Goal: Task Accomplishment & Management: Manage account settings

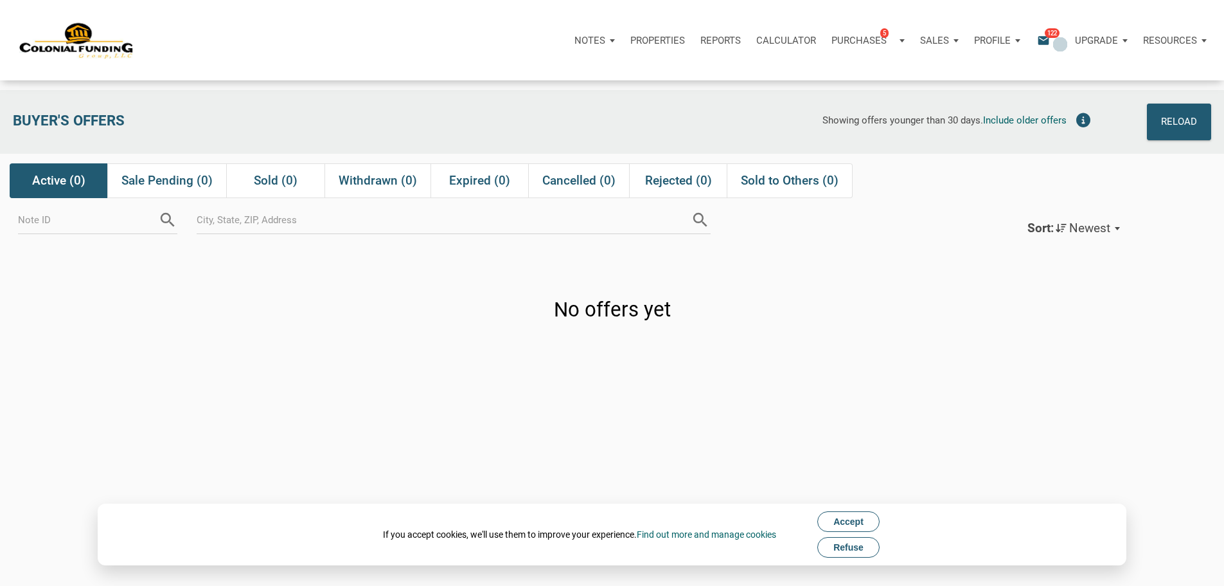
click at [1045, 38] on span "122" at bounding box center [1052, 33] width 15 height 10
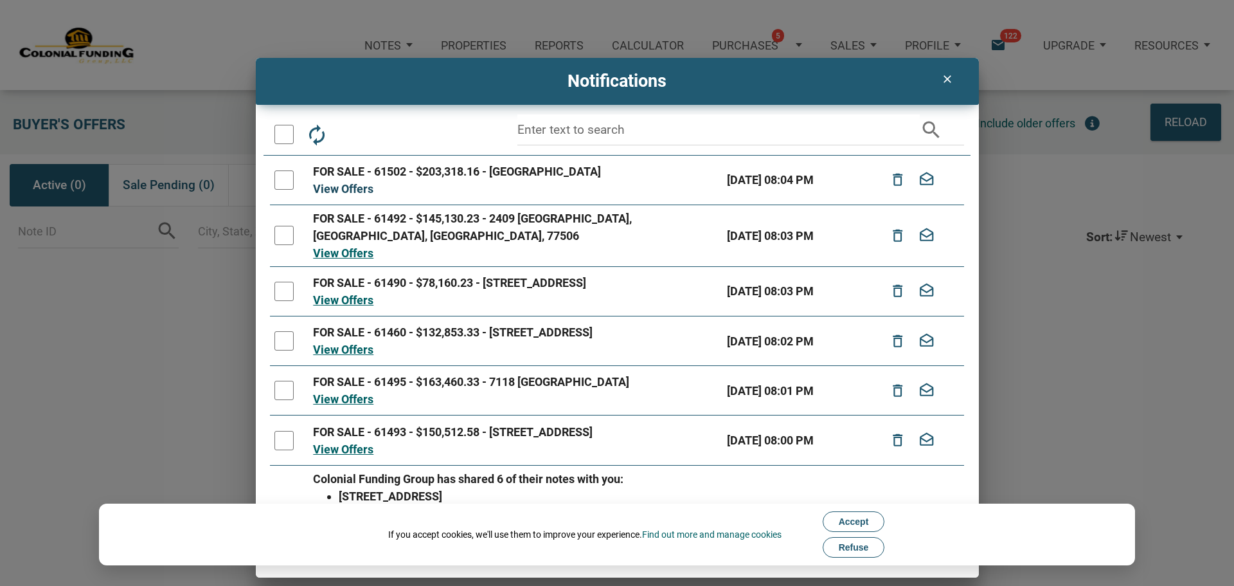
click at [361, 190] on link "View Offers" at bounding box center [343, 188] width 60 height 13
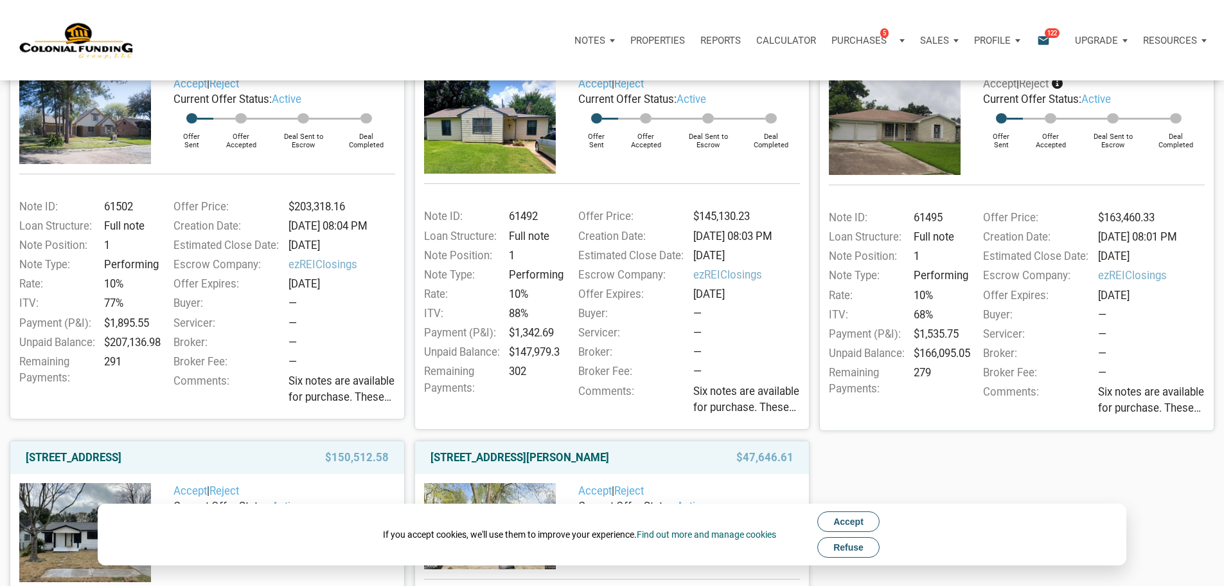
scroll to position [172, 0]
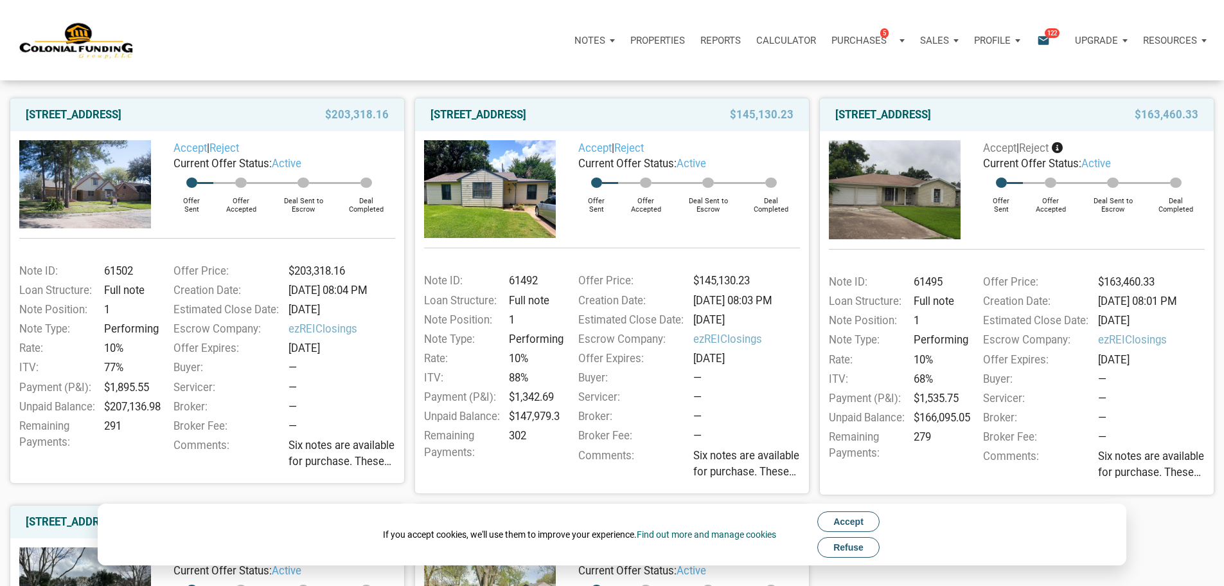
click at [858, 544] on span "Refuse" at bounding box center [849, 547] width 30 height 10
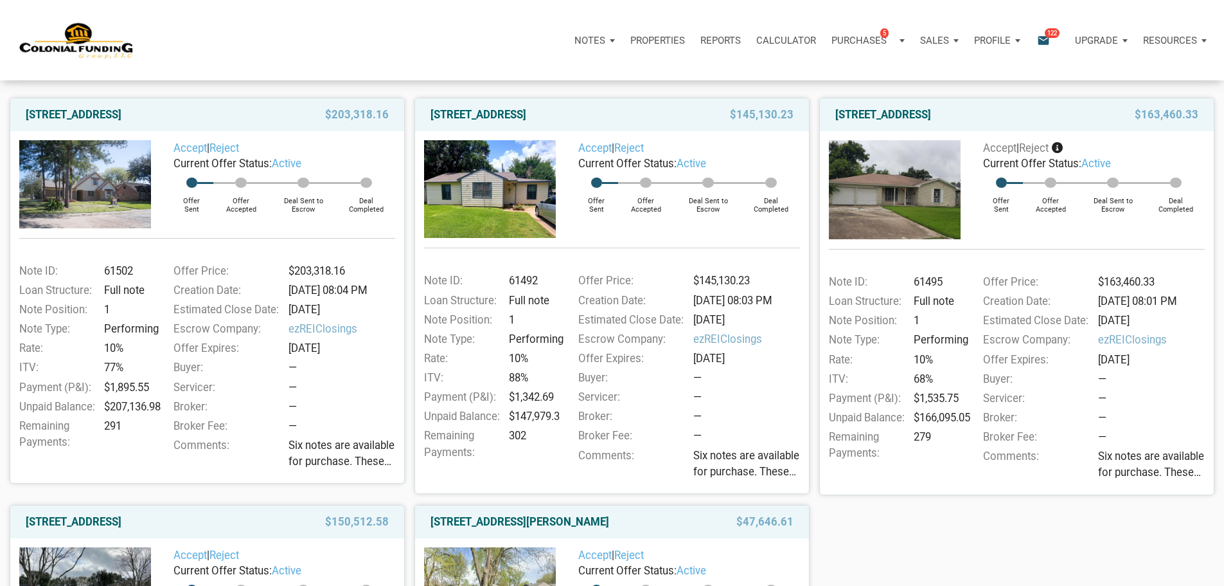
scroll to position [0, 0]
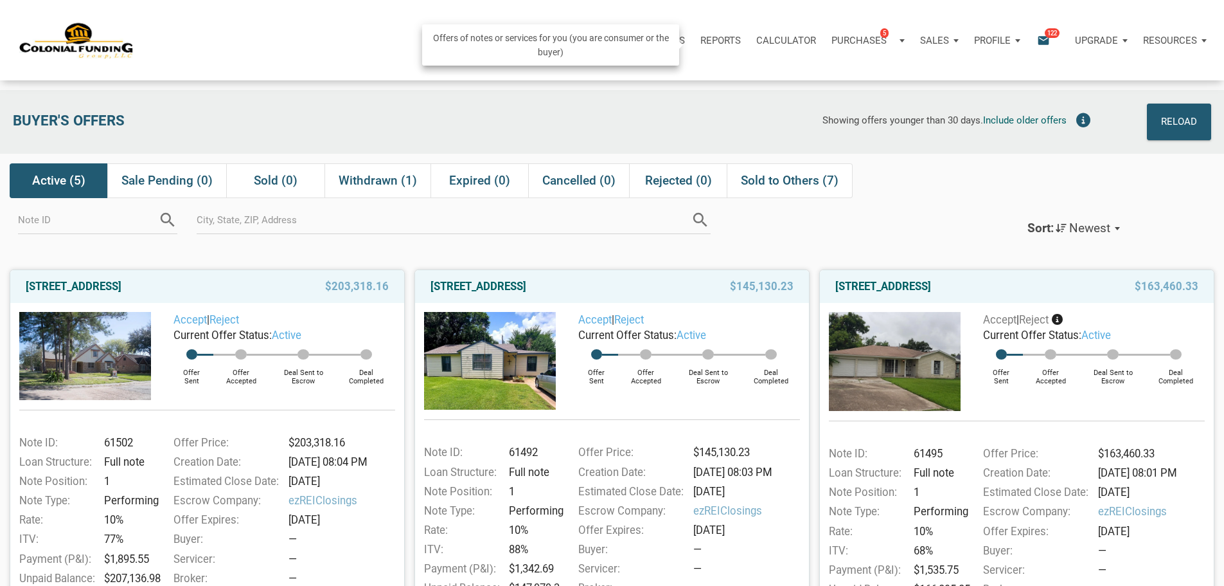
click at [832, 46] on div "Purchases 5" at bounding box center [864, 40] width 64 height 15
click at [787, 82] on link "Note Offers 5" at bounding box center [848, 75] width 122 height 26
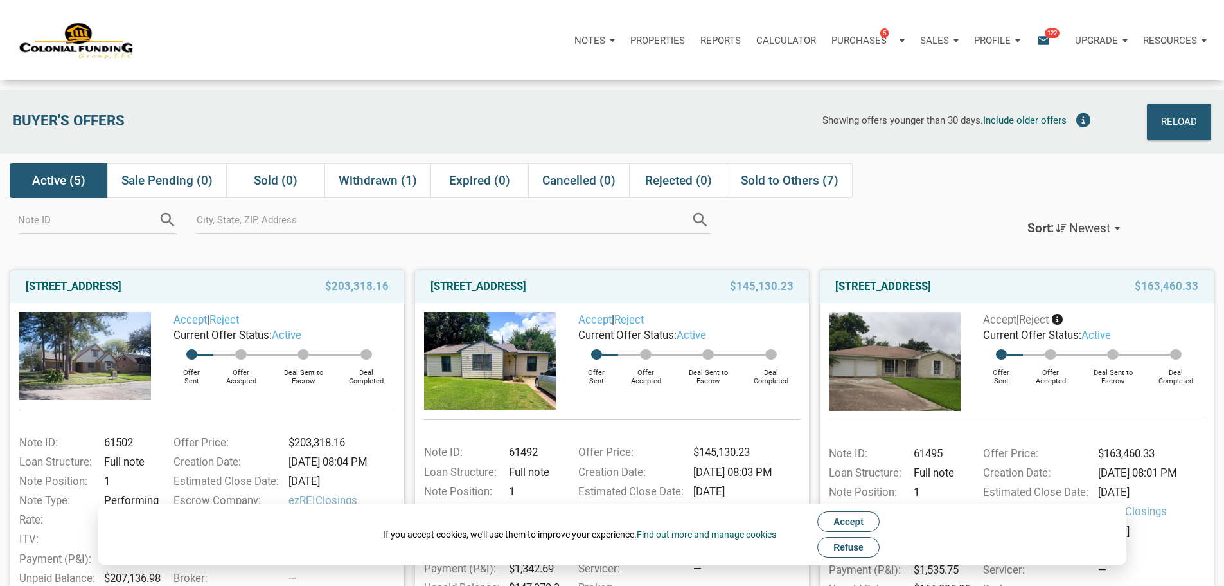
click at [1036, 45] on icon "email" at bounding box center [1043, 40] width 15 height 15
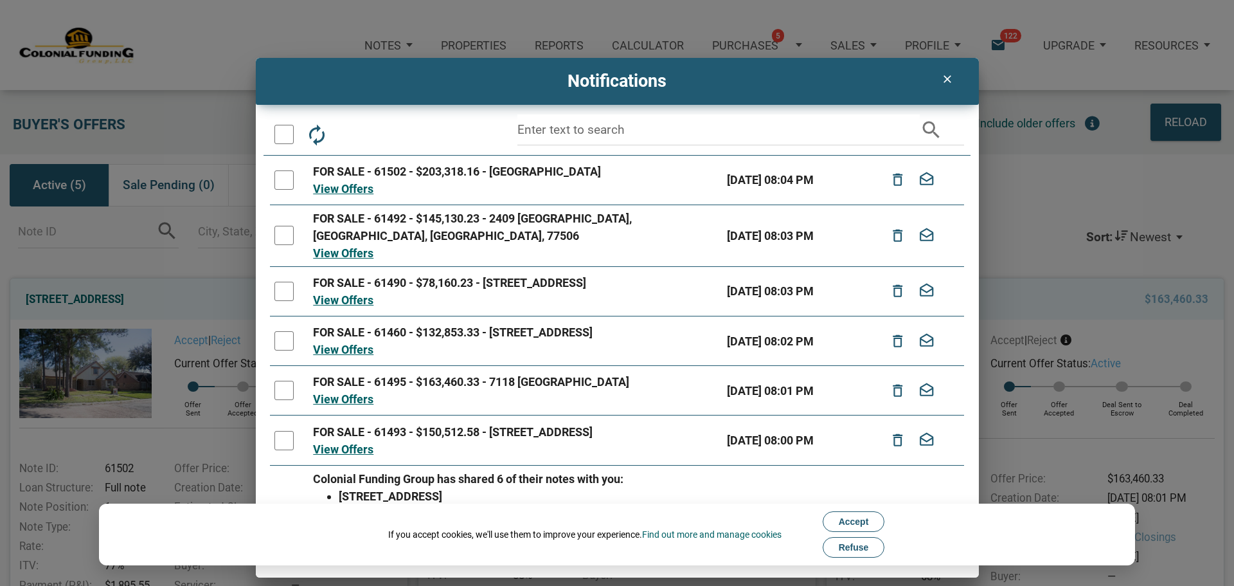
click at [288, 130] on div at bounding box center [283, 134] width 19 height 19
click at [350, 132] on icon "delete_outline" at bounding box center [351, 134] width 23 height 23
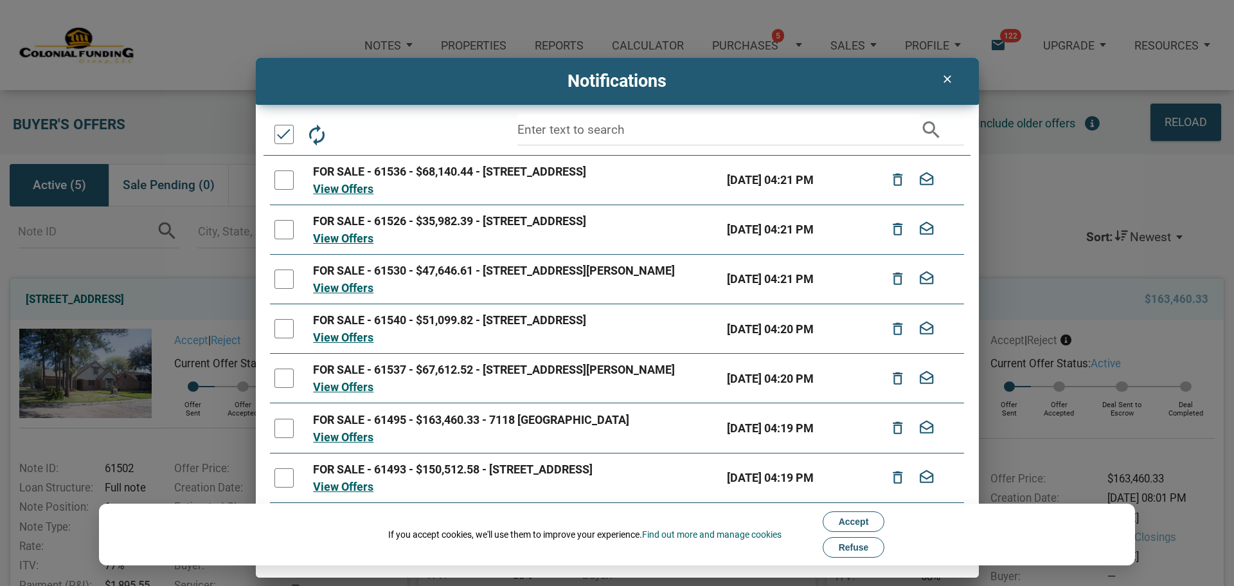
click at [286, 134] on div at bounding box center [283, 134] width 19 height 19
click at [350, 133] on icon "delete_outline" at bounding box center [351, 134] width 23 height 23
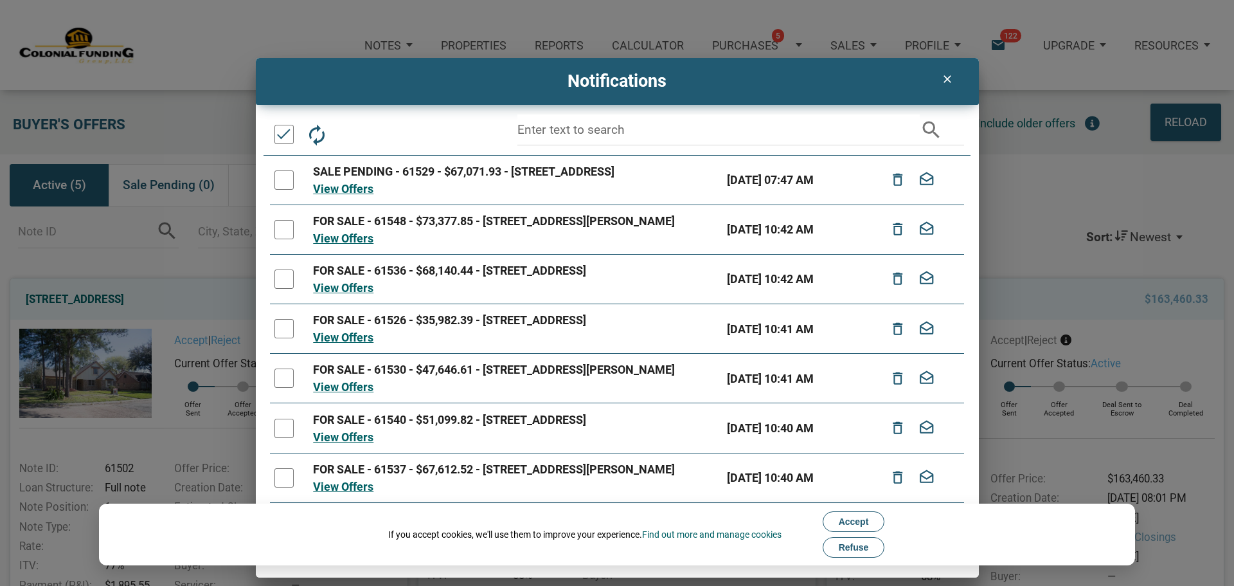
click at [282, 132] on div "Notes Dashboard Transactions Properties Reports Calculator Purchases 5 Note Off…" at bounding box center [617, 563] width 1234 height 1127
click at [283, 132] on div at bounding box center [283, 134] width 19 height 19
click at [346, 132] on icon "delete_outline" at bounding box center [351, 134] width 23 height 23
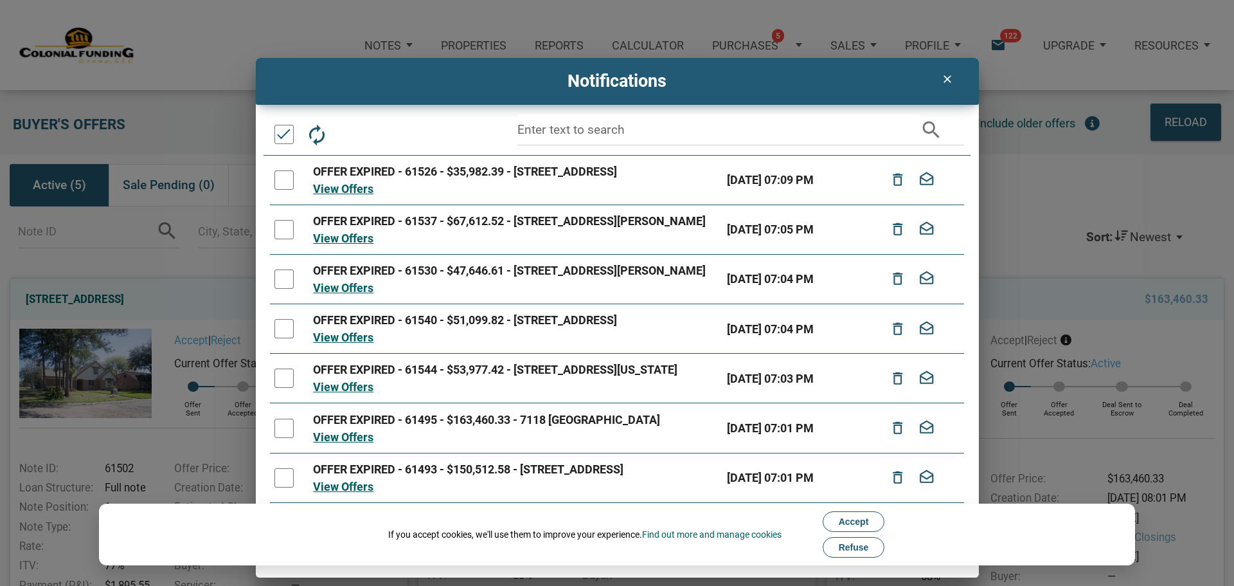
click at [288, 137] on div at bounding box center [283, 134] width 19 height 19
click at [286, 136] on div at bounding box center [283, 134] width 19 height 19
click at [355, 134] on icon "delete_outline" at bounding box center [351, 134] width 23 height 23
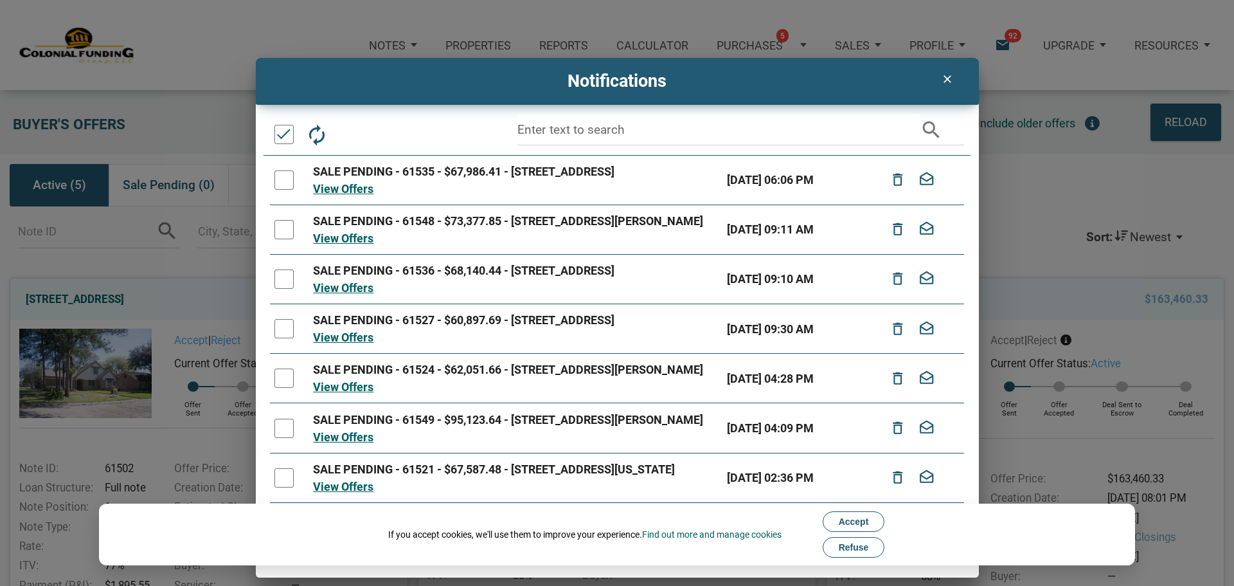
click at [282, 137] on div "Loading" at bounding box center [617, 293] width 1234 height 586
click at [284, 136] on div at bounding box center [283, 134] width 19 height 19
click at [360, 135] on icon "delete_outline" at bounding box center [351, 134] width 23 height 23
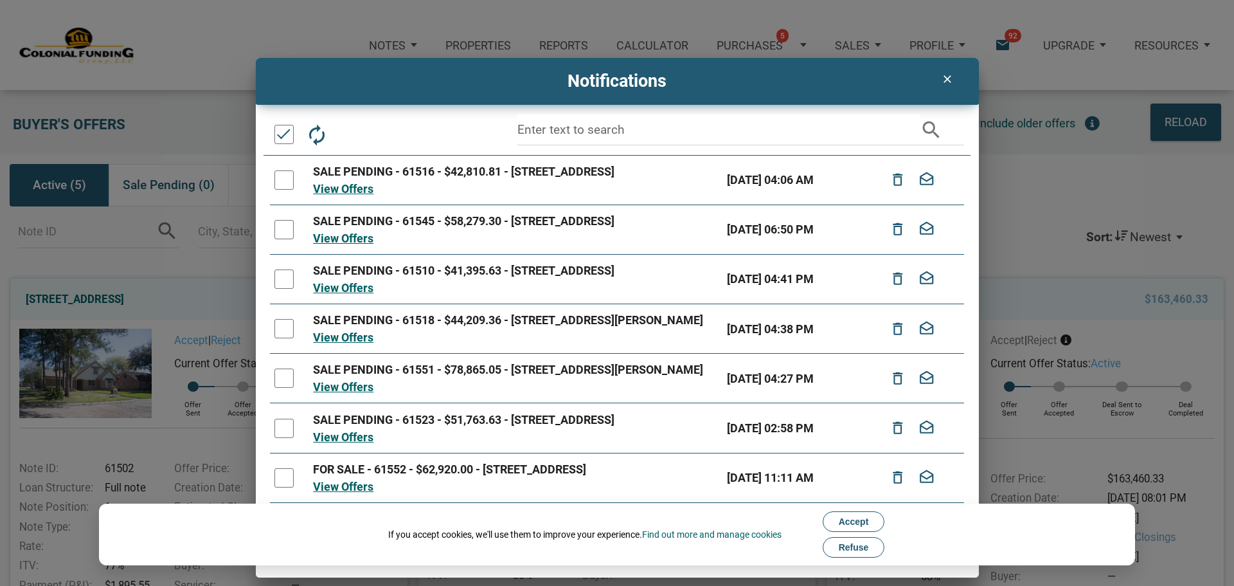
click at [282, 138] on div "Loading" at bounding box center [617, 293] width 1234 height 586
click at [283, 138] on div at bounding box center [283, 134] width 19 height 19
click at [346, 135] on icon "delete_outline" at bounding box center [351, 134] width 23 height 23
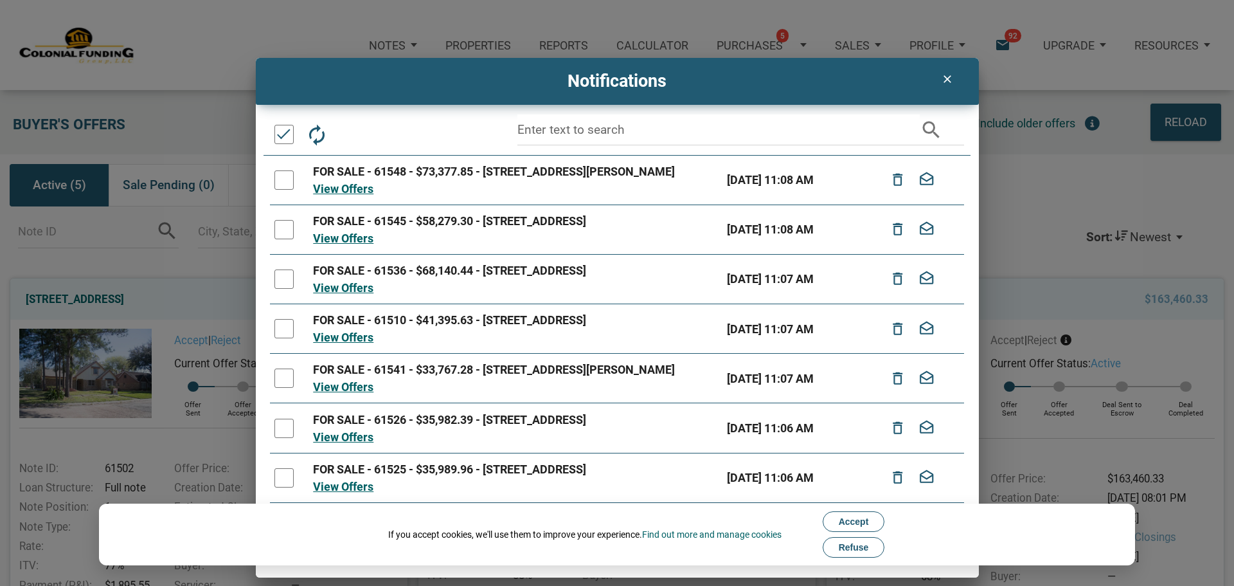
click at [280, 138] on div at bounding box center [283, 134] width 19 height 19
click at [285, 138] on div at bounding box center [283, 134] width 19 height 19
click at [353, 134] on icon "delete_outline" at bounding box center [351, 134] width 23 height 23
click at [284, 136] on div "Loading" at bounding box center [617, 293] width 1234 height 586
click at [284, 136] on div at bounding box center [283, 134] width 19 height 19
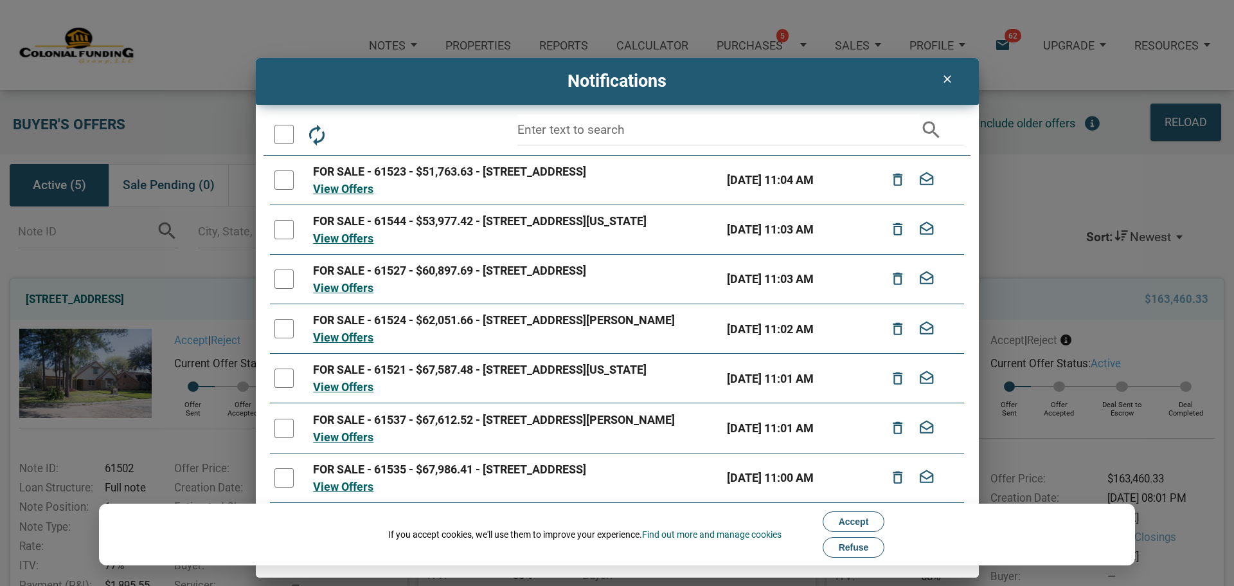
click at [284, 141] on div at bounding box center [283, 134] width 19 height 19
click at [349, 139] on icon "delete_outline" at bounding box center [351, 134] width 23 height 23
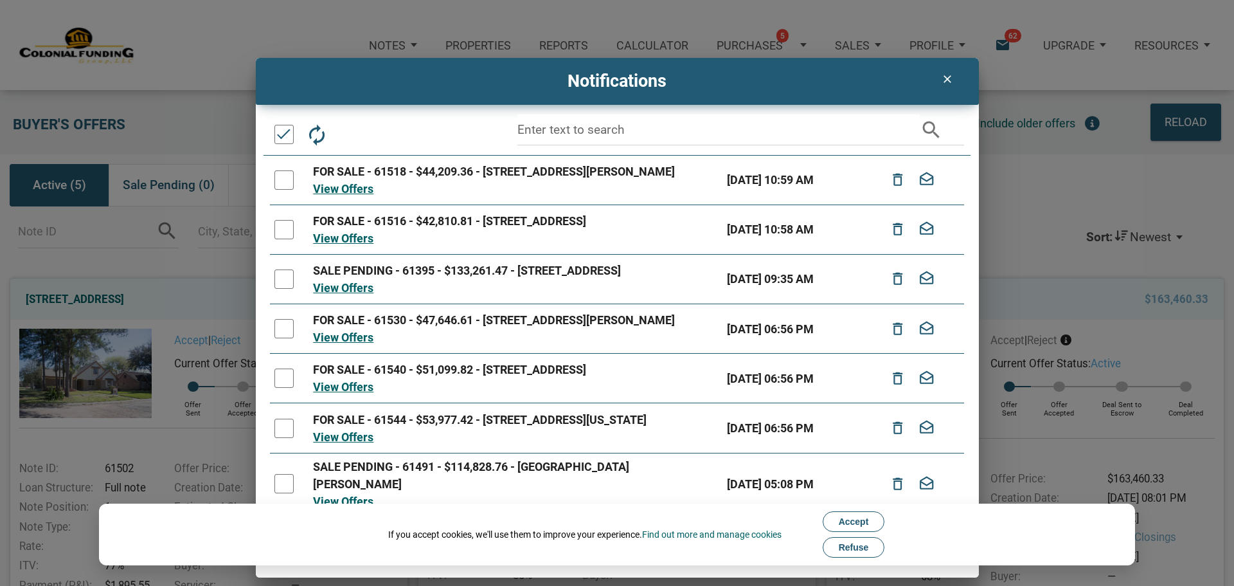
click at [286, 138] on div at bounding box center [283, 134] width 19 height 19
click at [354, 139] on icon "delete_outline" at bounding box center [351, 134] width 23 height 23
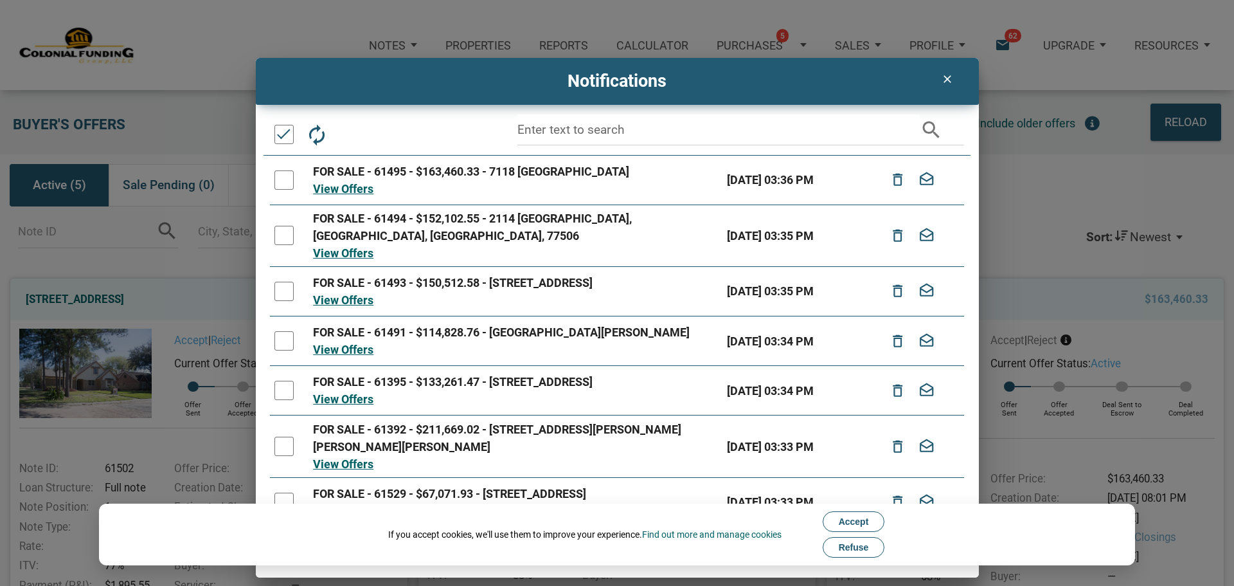
click at [282, 141] on div at bounding box center [283, 134] width 19 height 19
click at [283, 140] on div at bounding box center [283, 134] width 19 height 19
click at [352, 139] on icon "delete_outline" at bounding box center [351, 134] width 23 height 23
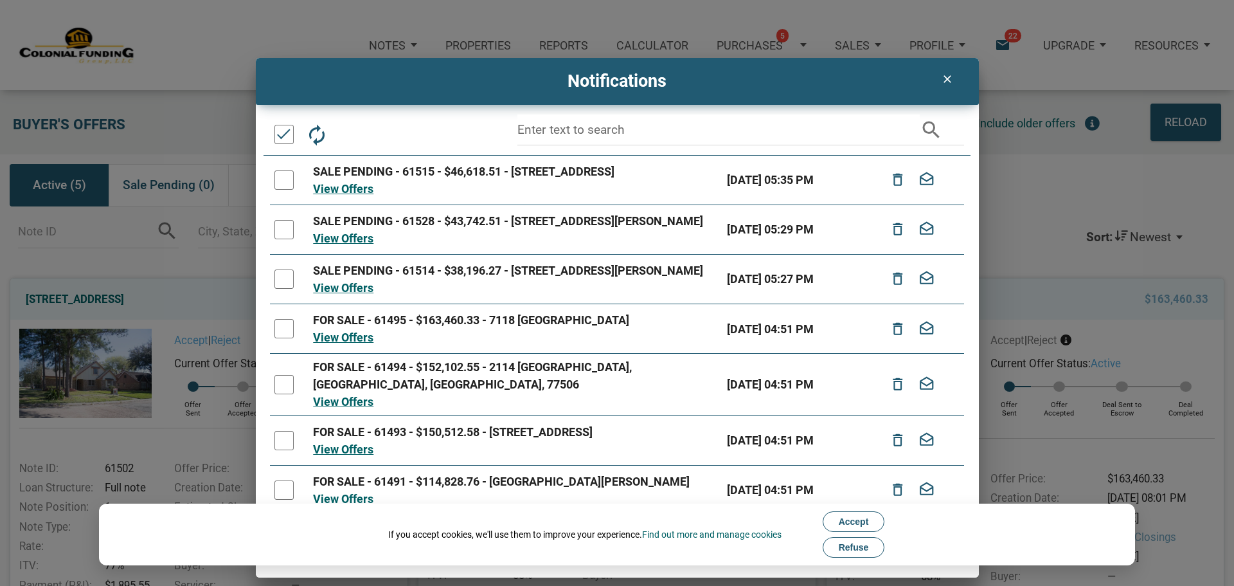
click at [285, 138] on div at bounding box center [283, 134] width 19 height 19
click at [348, 138] on icon "delete_outline" at bounding box center [351, 134] width 23 height 23
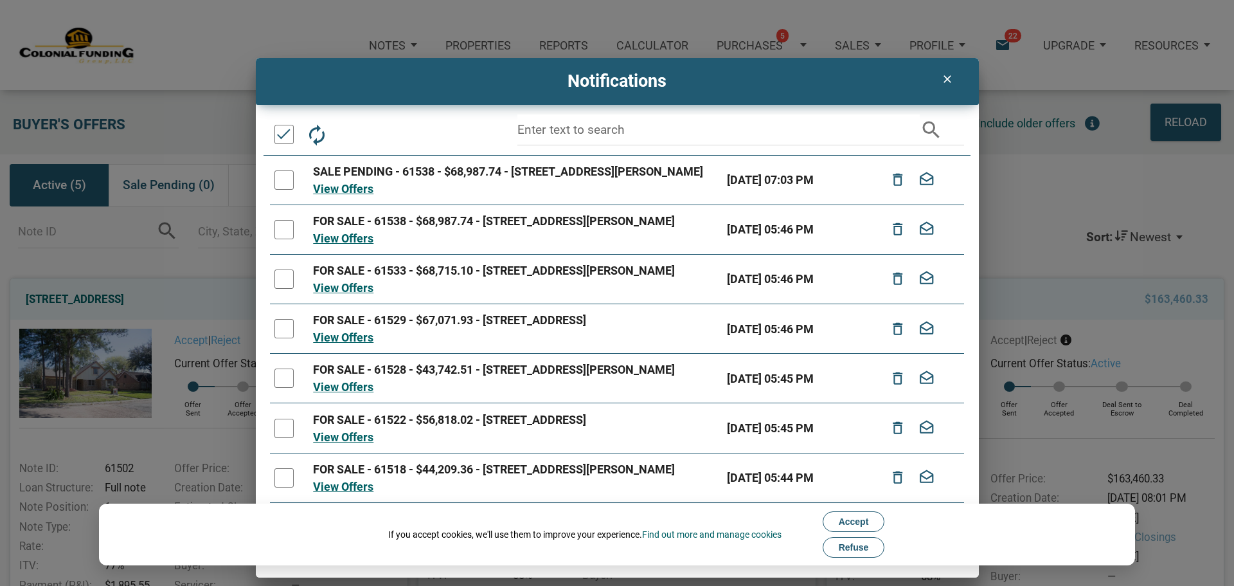
click at [289, 132] on div at bounding box center [283, 134] width 19 height 19
click at [282, 133] on div at bounding box center [283, 134] width 19 height 19
click at [348, 136] on icon "delete_outline" at bounding box center [351, 134] width 23 height 23
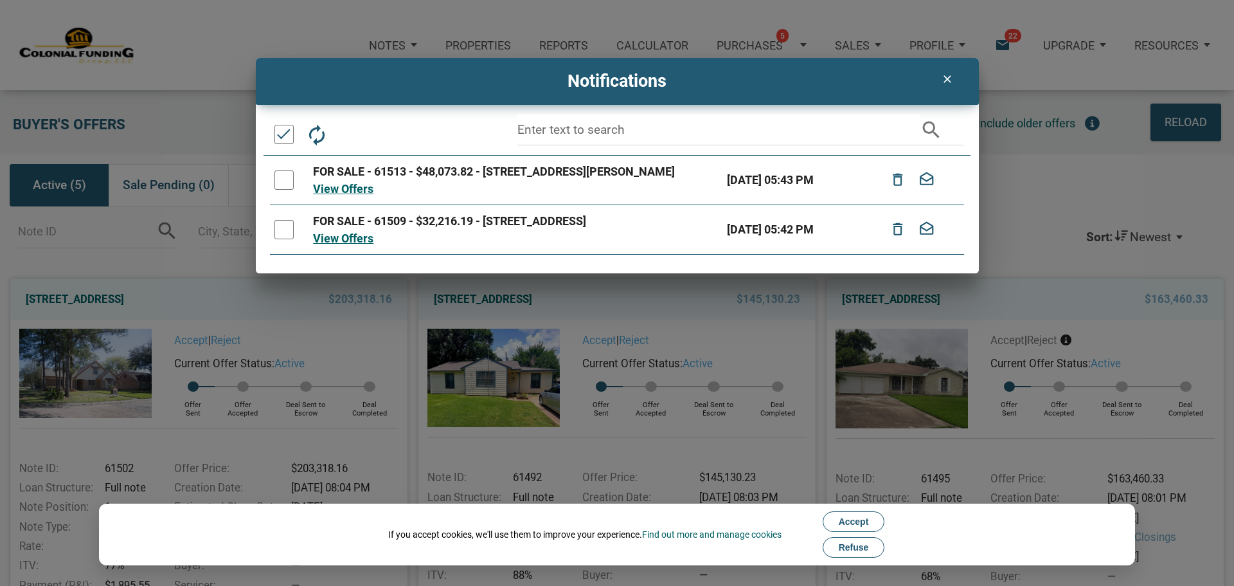
click at [283, 137] on div "Notes Dashboard Transactions Properties Reports Calculator Purchases 5 Note Off…" at bounding box center [617, 563] width 1234 height 1127
click at [283, 137] on div at bounding box center [283, 134] width 19 height 19
click at [350, 140] on icon "delete_outline" at bounding box center [351, 134] width 23 height 23
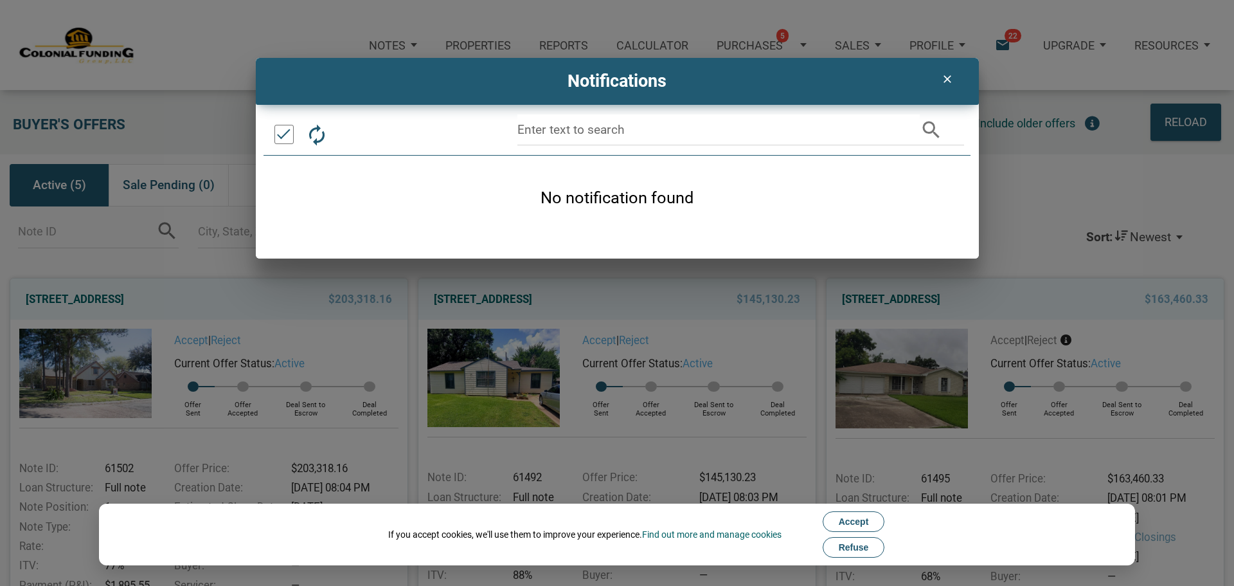
click at [949, 77] on icon "clear" at bounding box center [947, 79] width 15 height 13
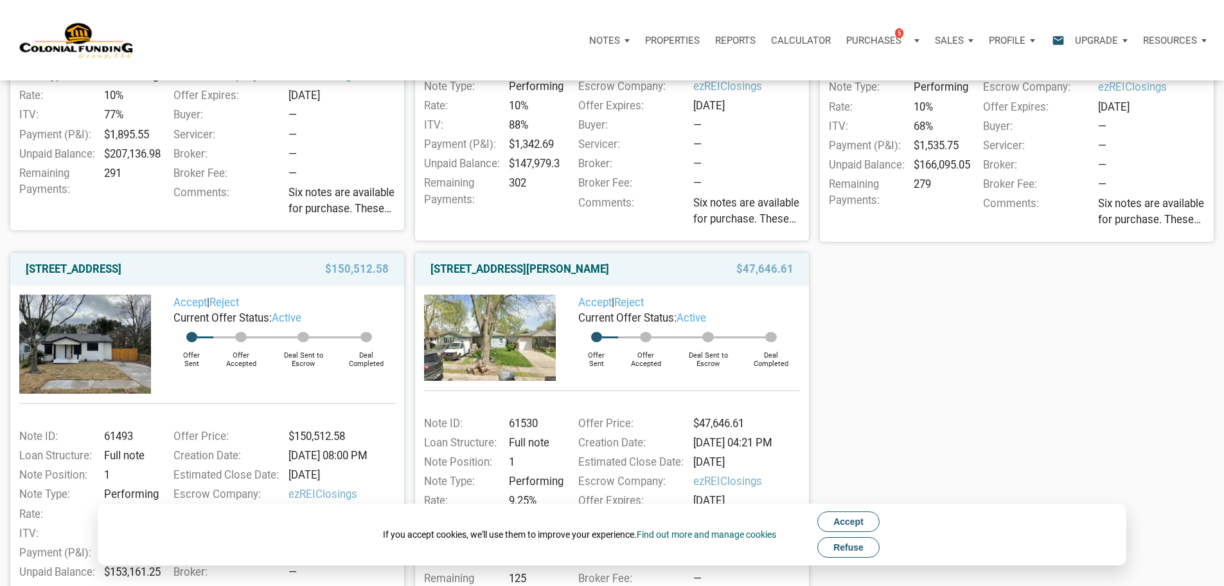
scroll to position [450, 0]
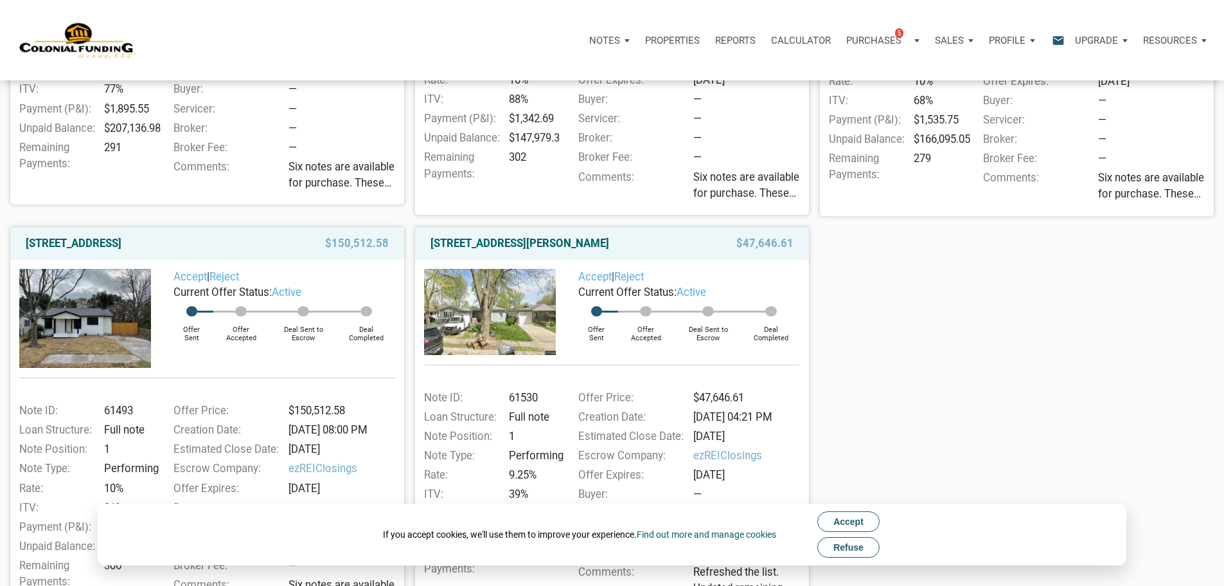
click at [856, 545] on span "Refuse" at bounding box center [849, 547] width 30 height 10
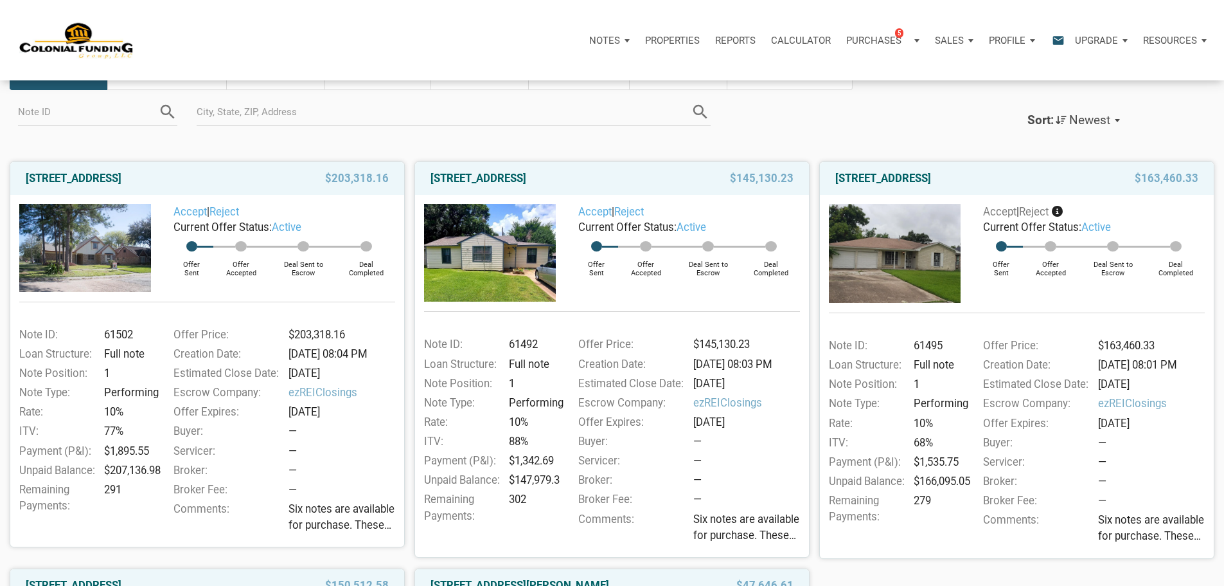
scroll to position [193, 0]
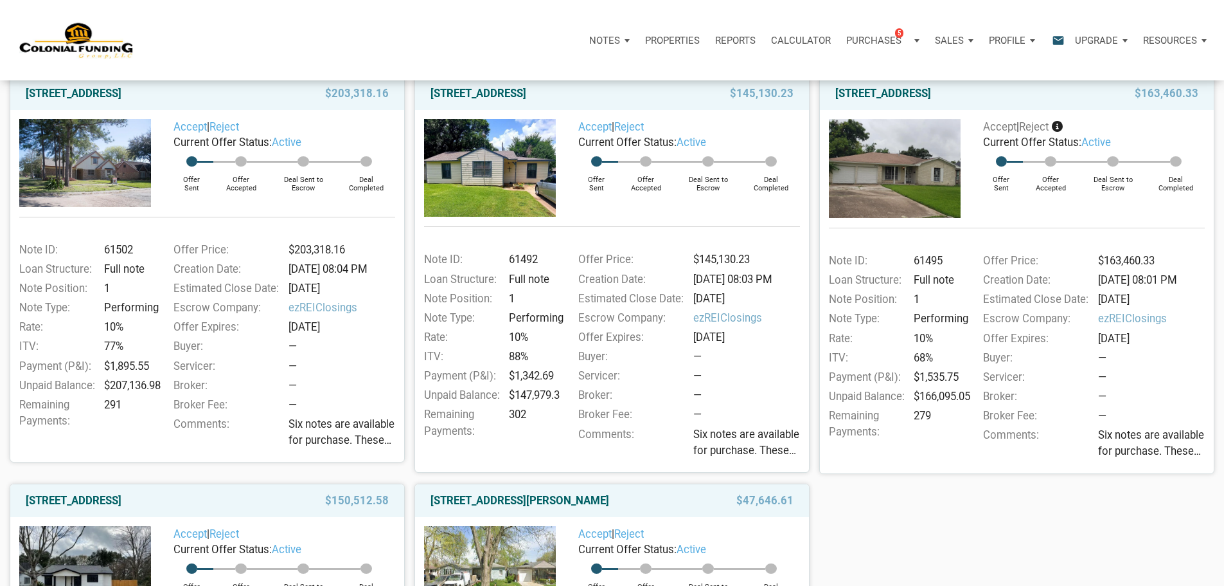
click at [816, 377] on div "7118 Heron, Houston, TX, 77087 $163,460.33 Accept | Reject Current Offer Status…" at bounding box center [1012, 270] width 405 height 407
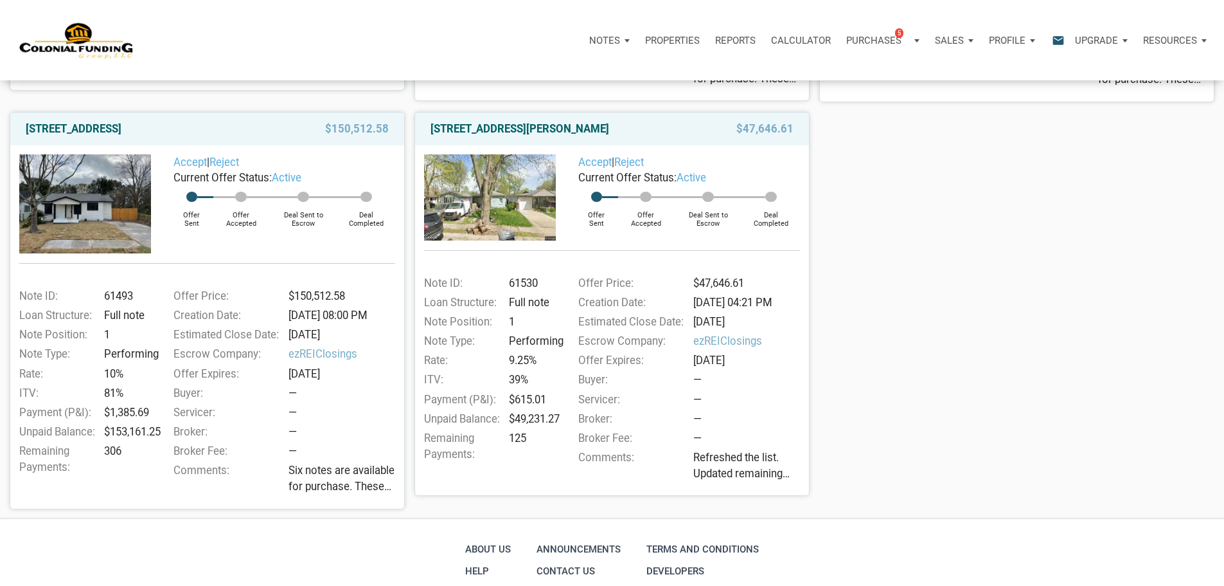
scroll to position [578, 0]
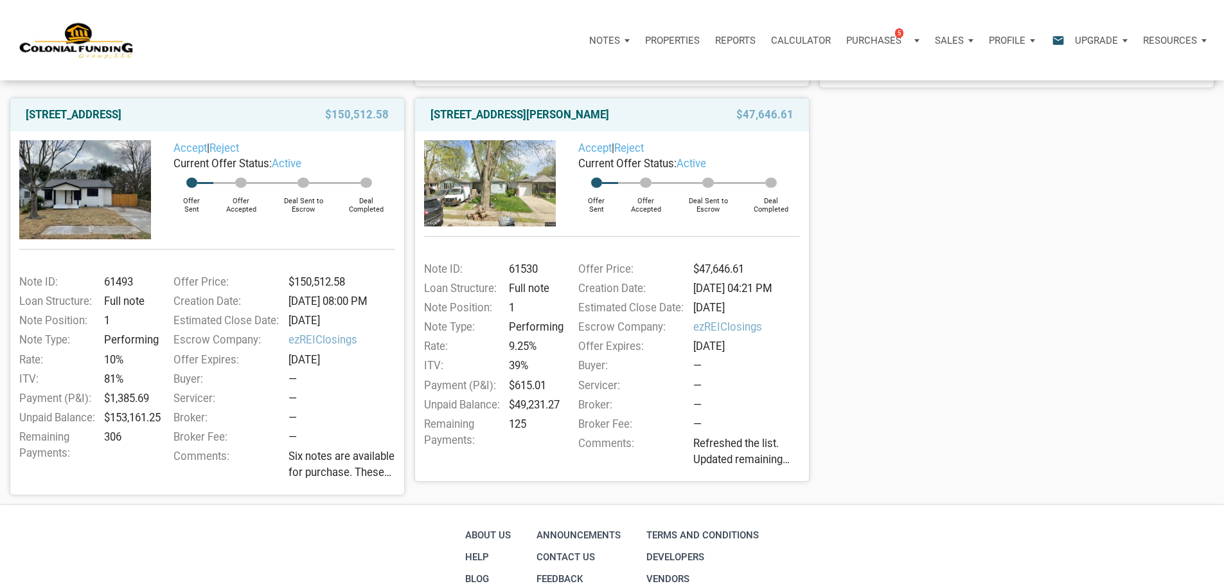
click at [895, 326] on div "2701 Huckleberry, Pasadena, TX, 77502 $203,318.16 Accept | Reject Current Offer…" at bounding box center [612, 88] width 1224 height 814
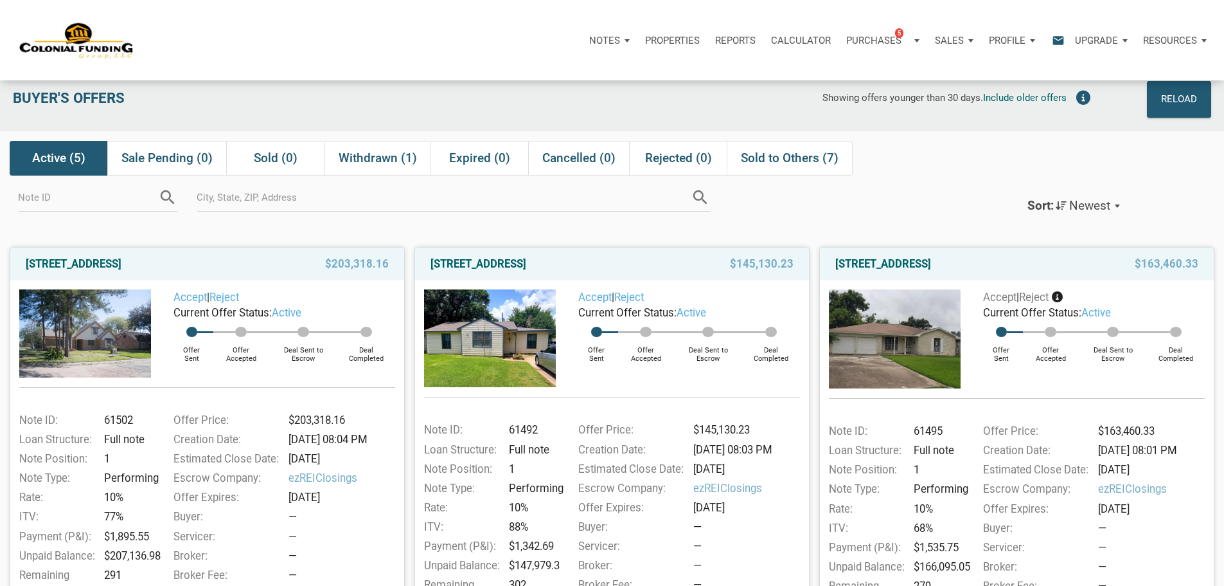
scroll to position [0, 0]
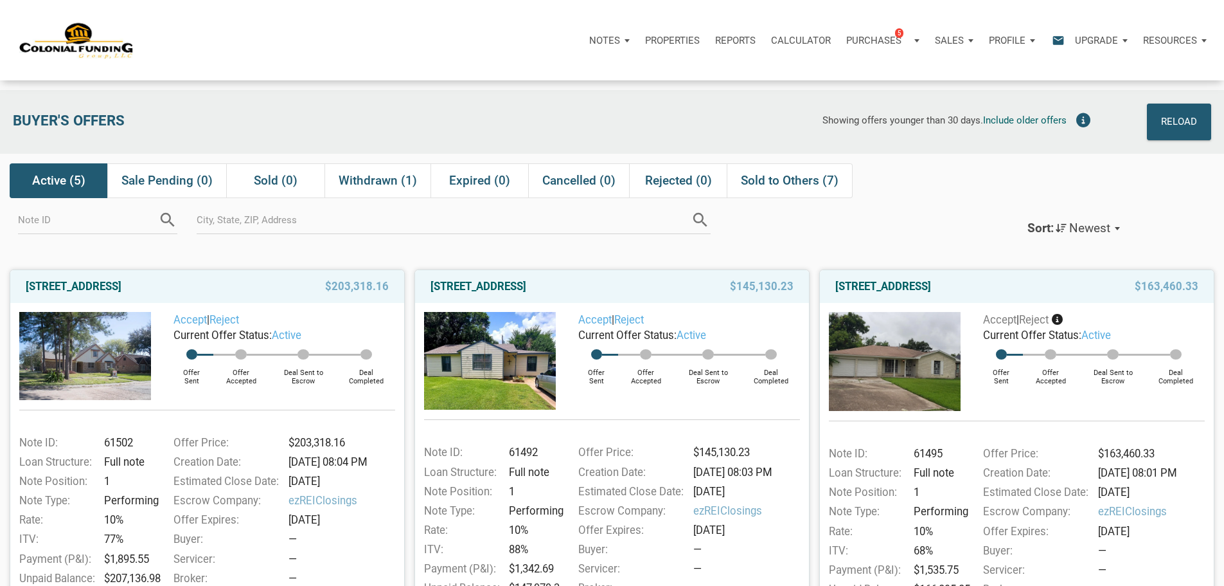
click at [462, 128] on div "Showing offers younger than 30 days. Include older offers" at bounding box center [733, 121] width 727 height 37
